Goal: Use online tool/utility: Utilize a website feature to perform a specific function

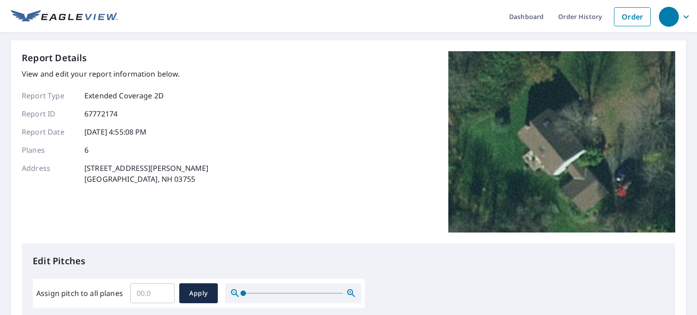
click at [147, 294] on input "Assign pitch to all planes" at bounding box center [152, 293] width 44 height 25
type input "9"
click at [203, 295] on span "Apply" at bounding box center [198, 293] width 24 height 11
type input "9"
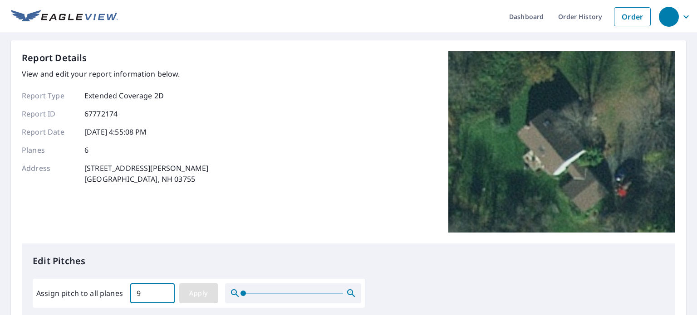
type input "9"
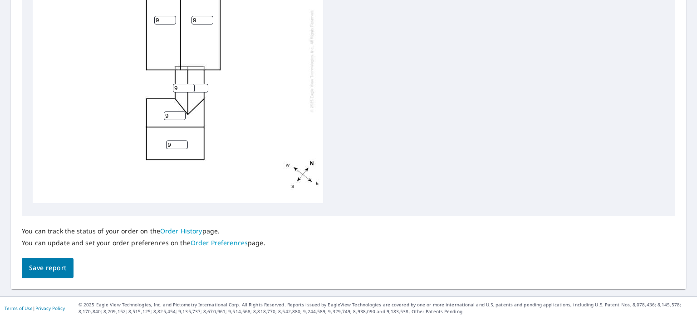
scroll to position [402, 0]
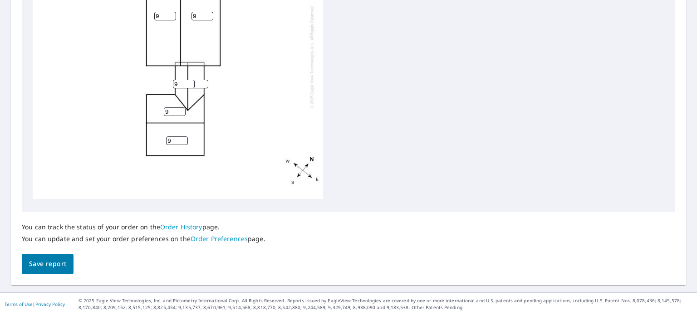
click at [52, 265] on span "Save report" at bounding box center [47, 264] width 37 height 11
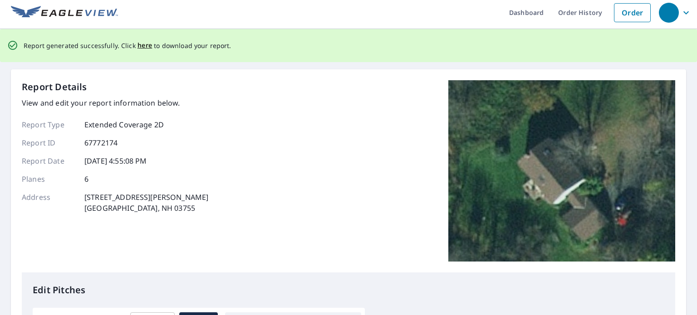
scroll to position [0, 0]
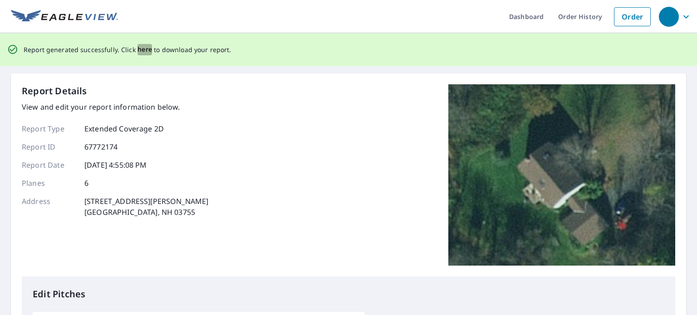
click at [143, 49] on span "here" at bounding box center [144, 49] width 15 height 11
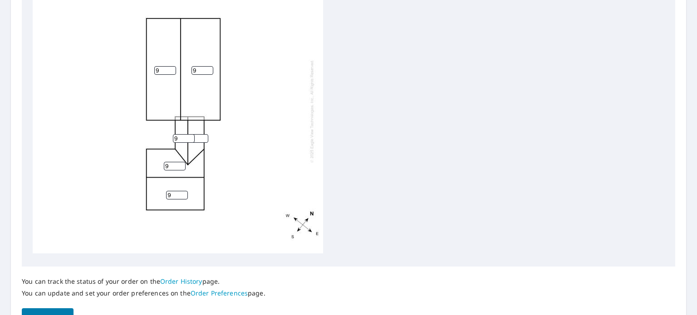
scroll to position [402, 0]
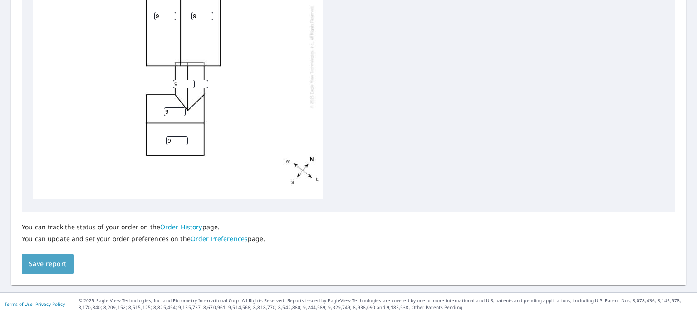
click at [43, 264] on span "Save report" at bounding box center [47, 264] width 37 height 11
